Goal: Leave review/rating: Leave review/rating

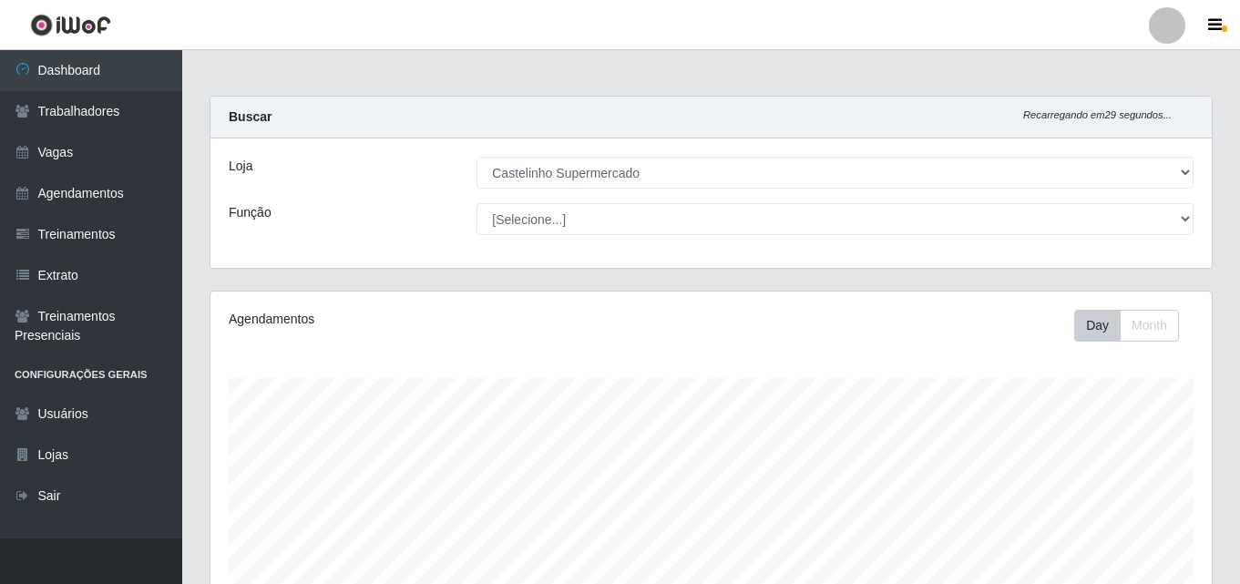
select select "377"
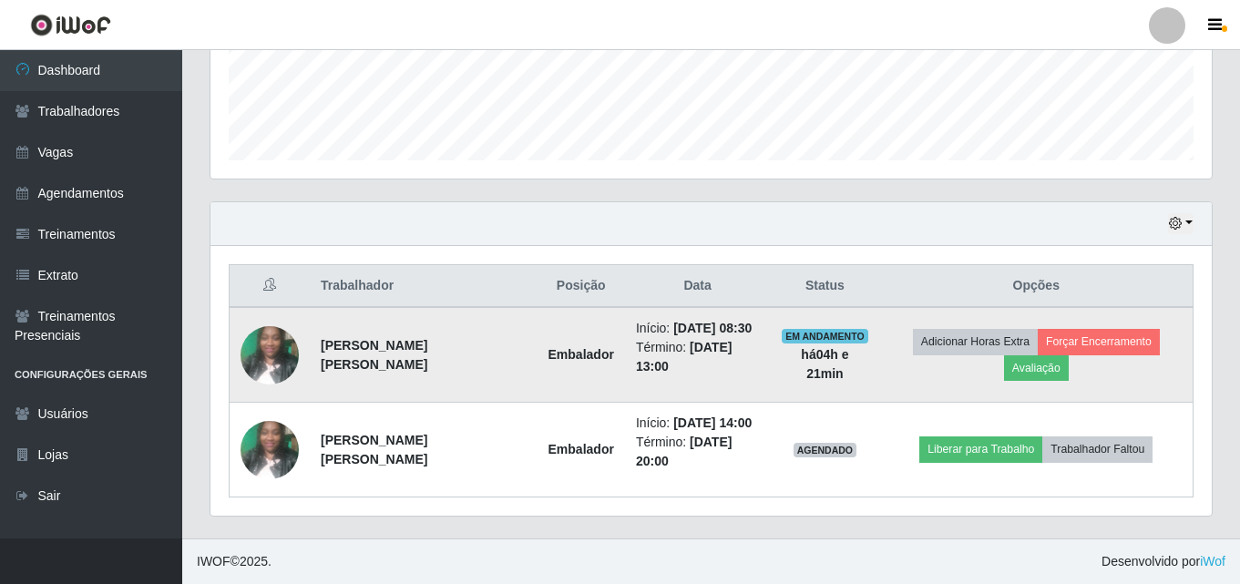
scroll to position [378, 1001]
click at [1015, 372] on button "Avaliação" at bounding box center [1036, 368] width 65 height 26
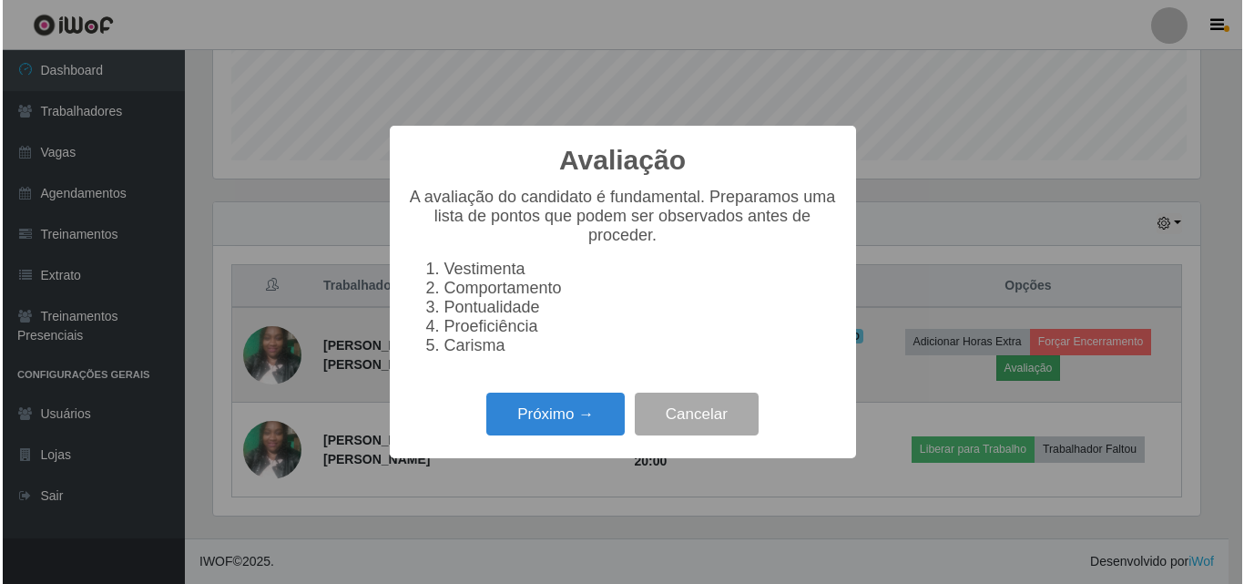
scroll to position [378, 992]
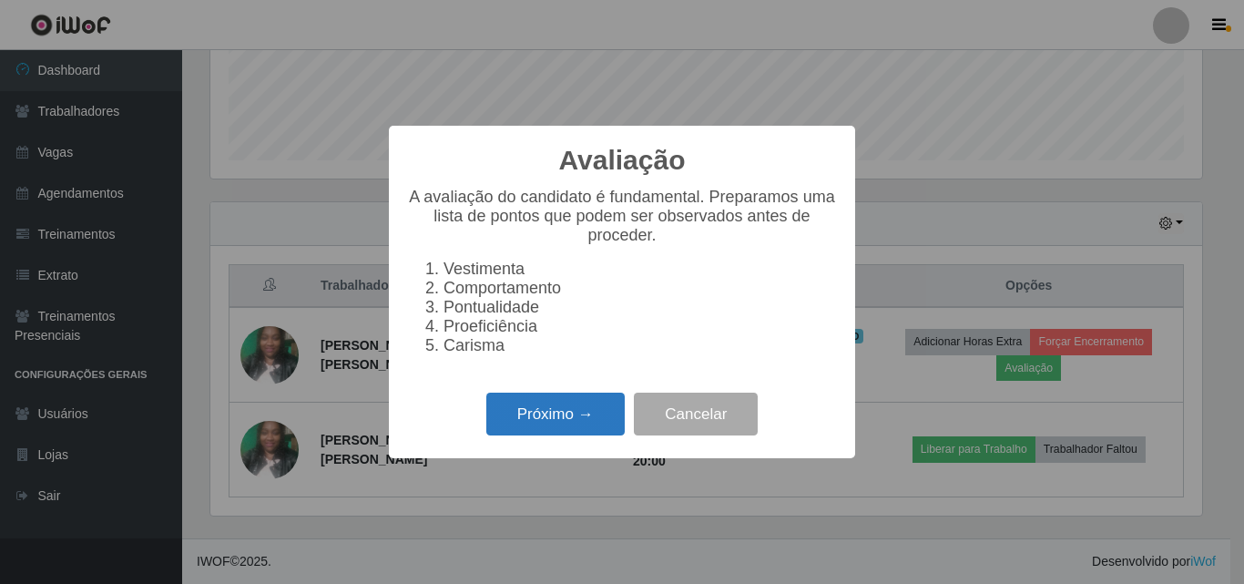
click at [556, 405] on button "Próximo →" at bounding box center [555, 414] width 138 height 43
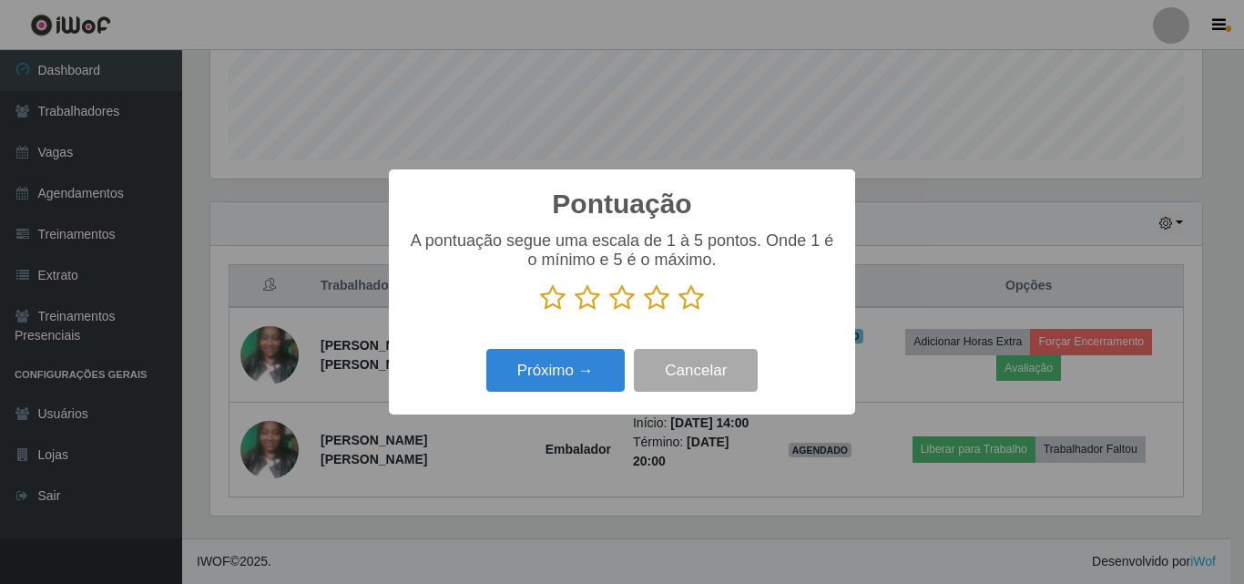
click at [683, 301] on icon at bounding box center [692, 297] width 26 height 27
click at [679, 312] on input "radio" at bounding box center [679, 312] width 0 height 0
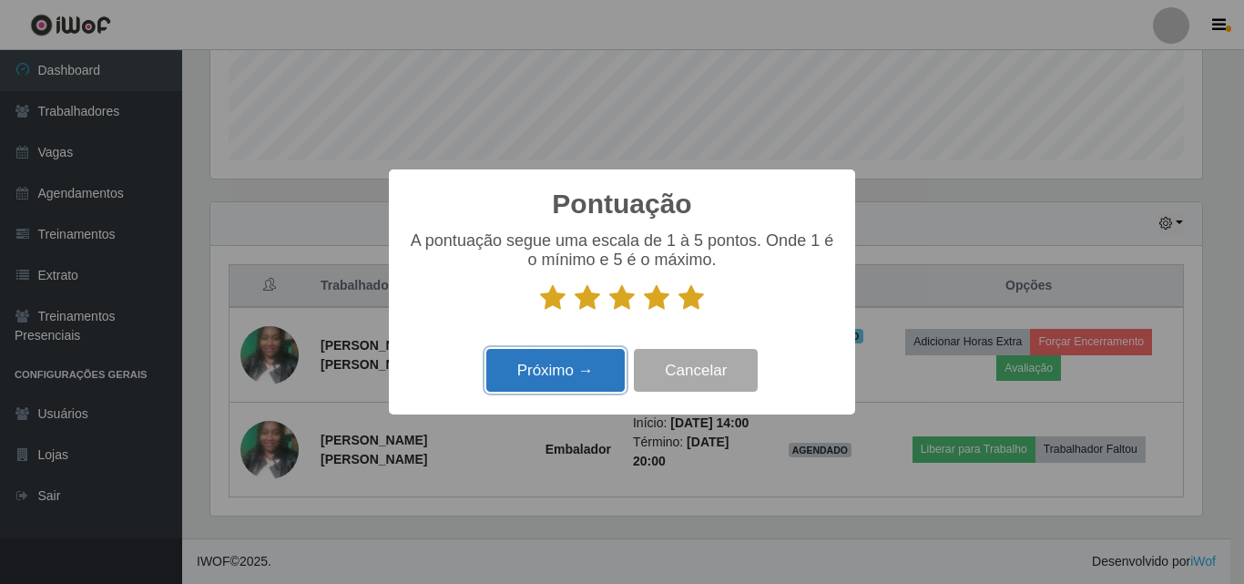
click at [575, 378] on button "Próximo →" at bounding box center [555, 370] width 138 height 43
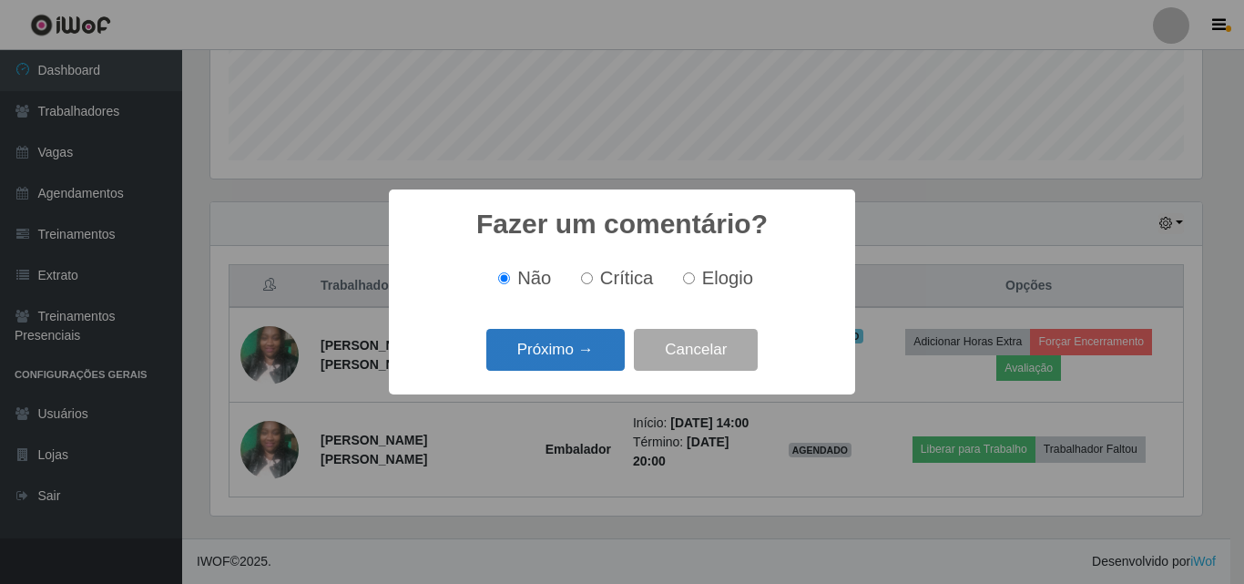
click at [542, 356] on button "Próximo →" at bounding box center [555, 350] width 138 height 43
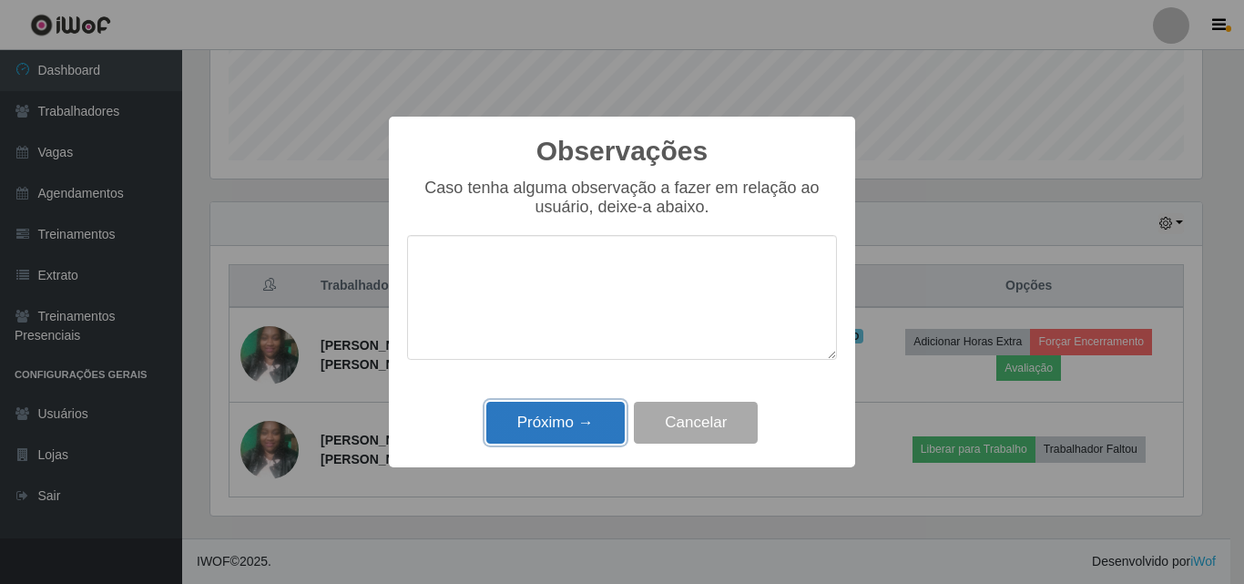
click at [529, 429] on button "Próximo →" at bounding box center [555, 423] width 138 height 43
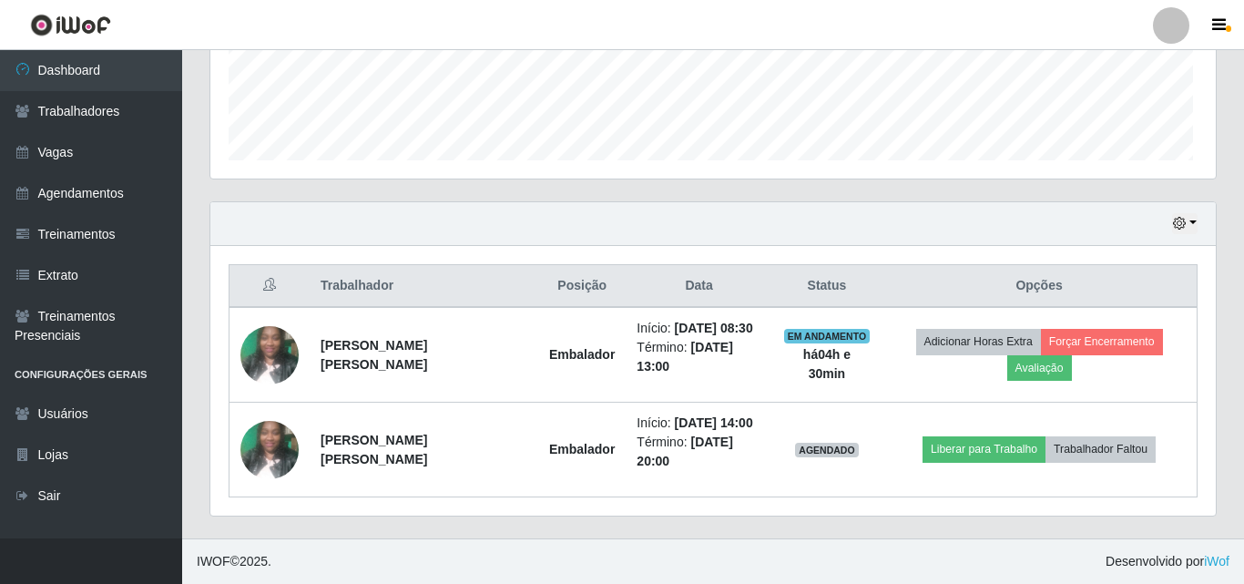
scroll to position [378, 1001]
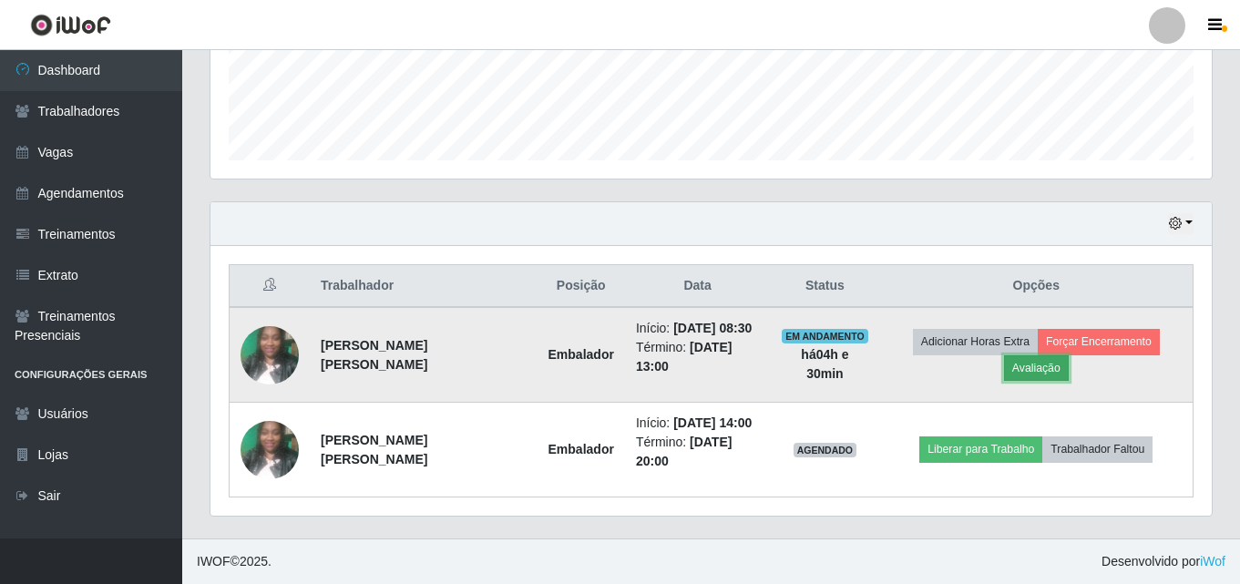
click at [1045, 371] on button "Avaliação" at bounding box center [1036, 368] width 65 height 26
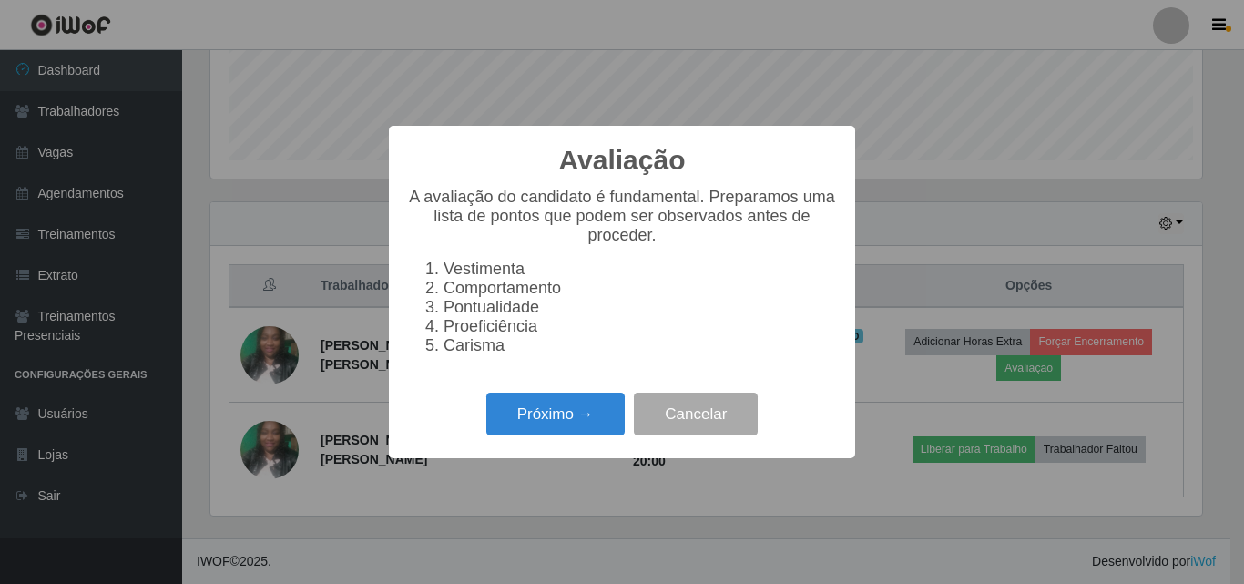
scroll to position [378, 992]
drag, startPoint x: 1178, startPoint y: 389, endPoint x: 1127, endPoint y: 389, distance: 51.0
click at [1143, 389] on div "Avaliação × A avaliação do candidato é fundamental. Preparamos uma lista de pon…" at bounding box center [622, 292] width 1244 height 584
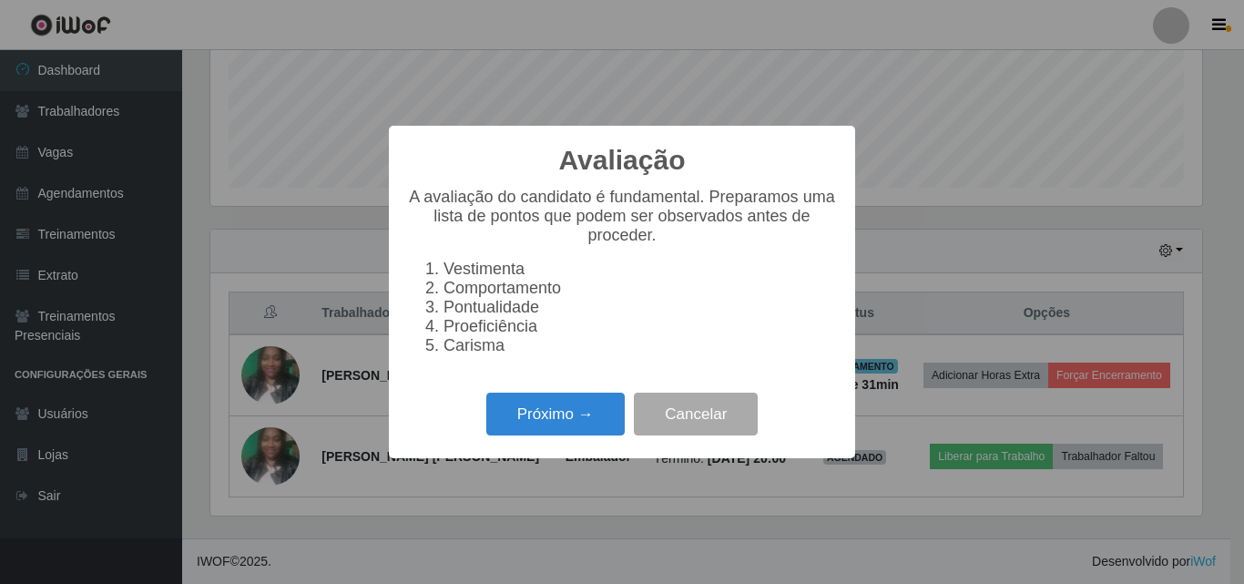
click at [1092, 373] on div "Avaliação × A avaliação do candidato é fundamental. Preparamos uma lista de pon…" at bounding box center [622, 292] width 1244 height 584
click at [704, 433] on button "Cancelar" at bounding box center [696, 414] width 124 height 43
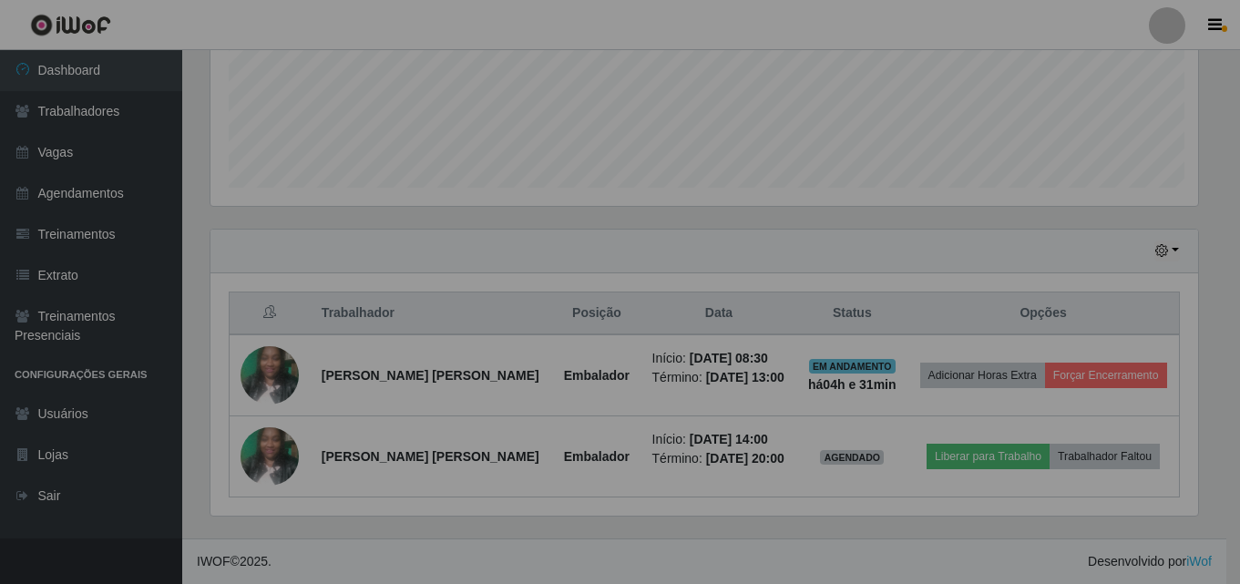
scroll to position [378, 1001]
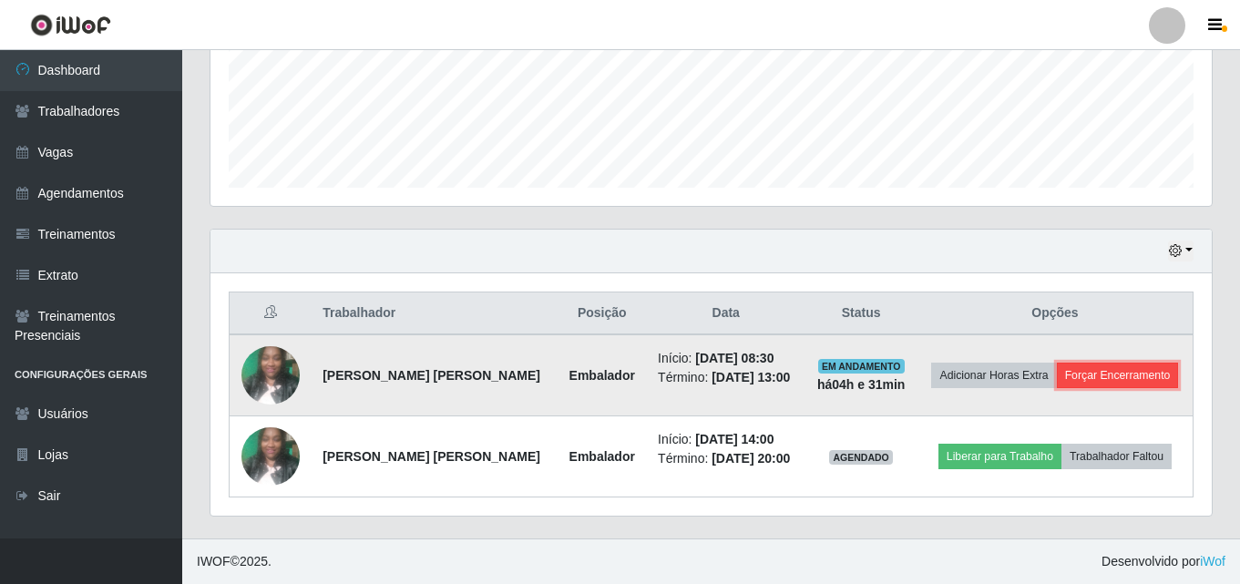
click at [1134, 377] on button "Forçar Encerramento" at bounding box center [1118, 376] width 122 height 26
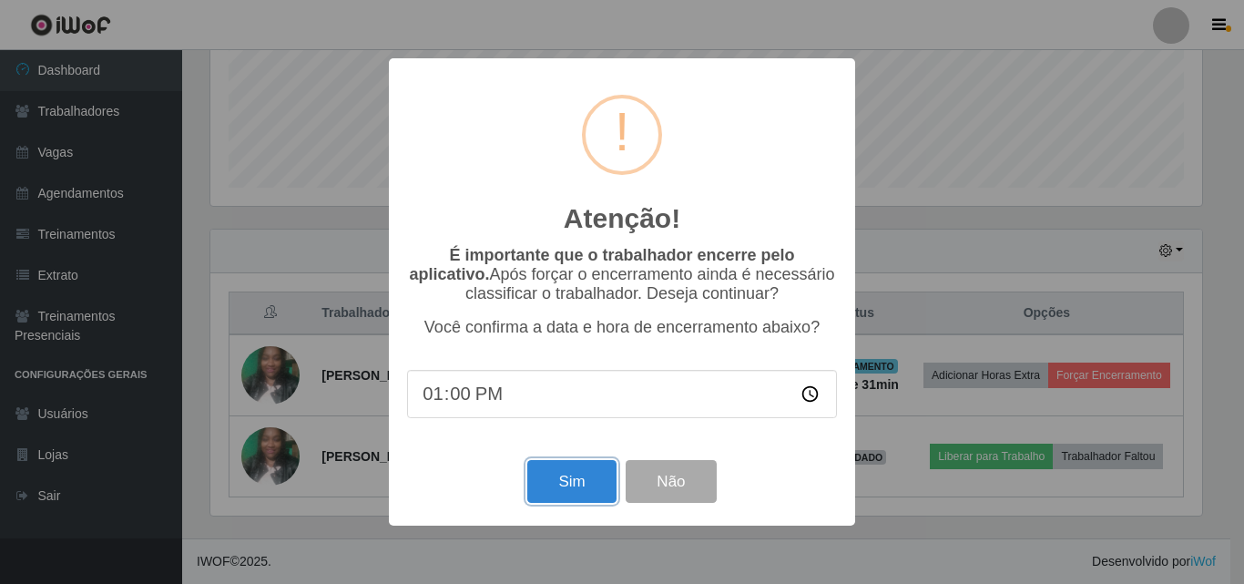
drag, startPoint x: 570, startPoint y: 492, endPoint x: 568, endPoint y: 480, distance: 12.0
click at [570, 491] on button "Sim" at bounding box center [571, 481] width 88 height 43
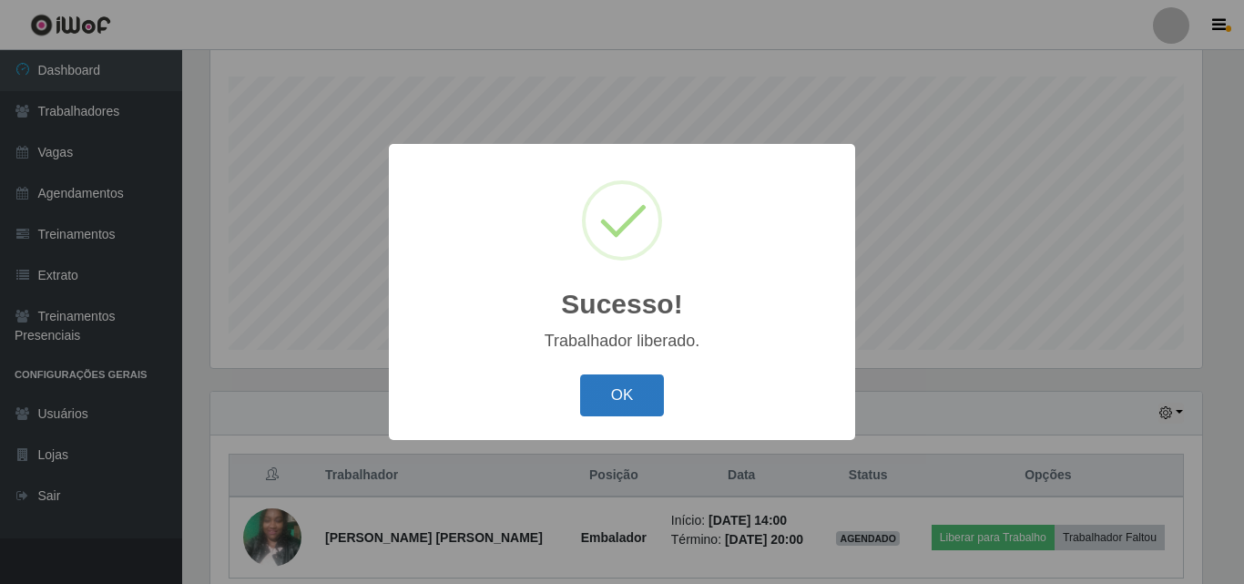
click at [645, 404] on button "OK" at bounding box center [622, 395] width 85 height 43
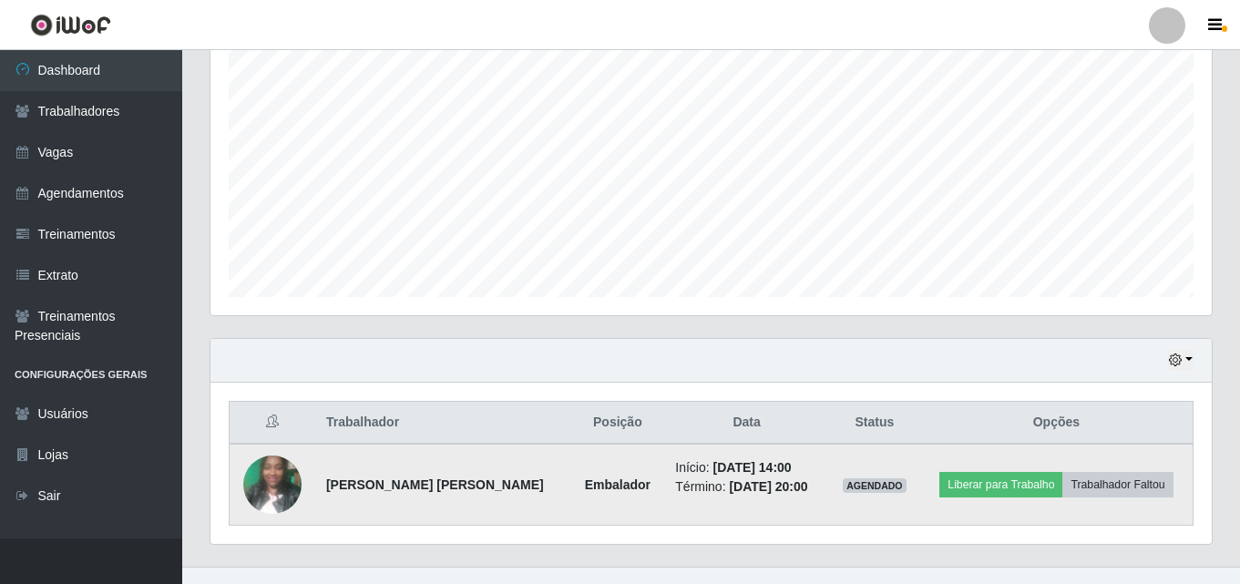
scroll to position [383, 0]
